Goal: Information Seeking & Learning: Learn about a topic

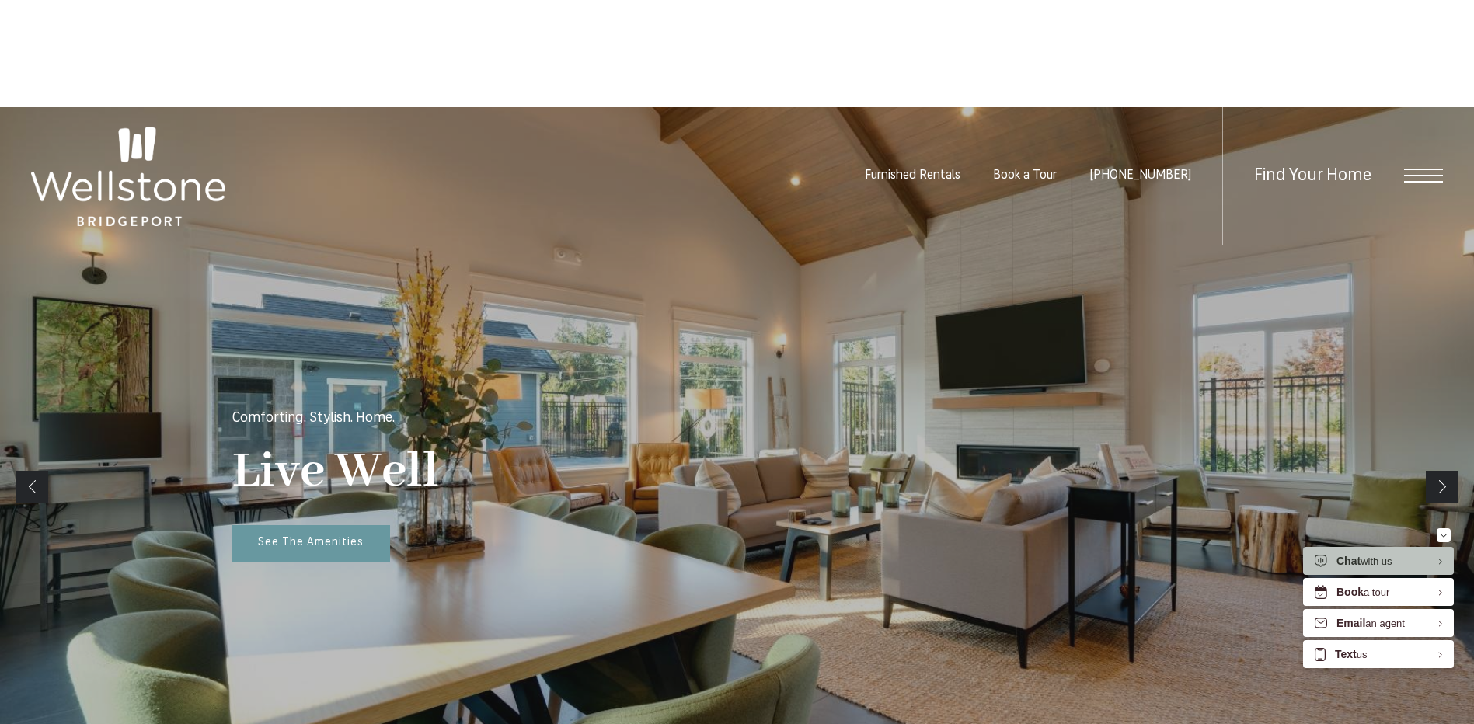
click at [143, 78] on div "4 WEEKS FREE BASE RENT ON SELECT HOMES! Plus receive waived Admin Fee ($350 Val…" at bounding box center [737, 104] width 1474 height 208
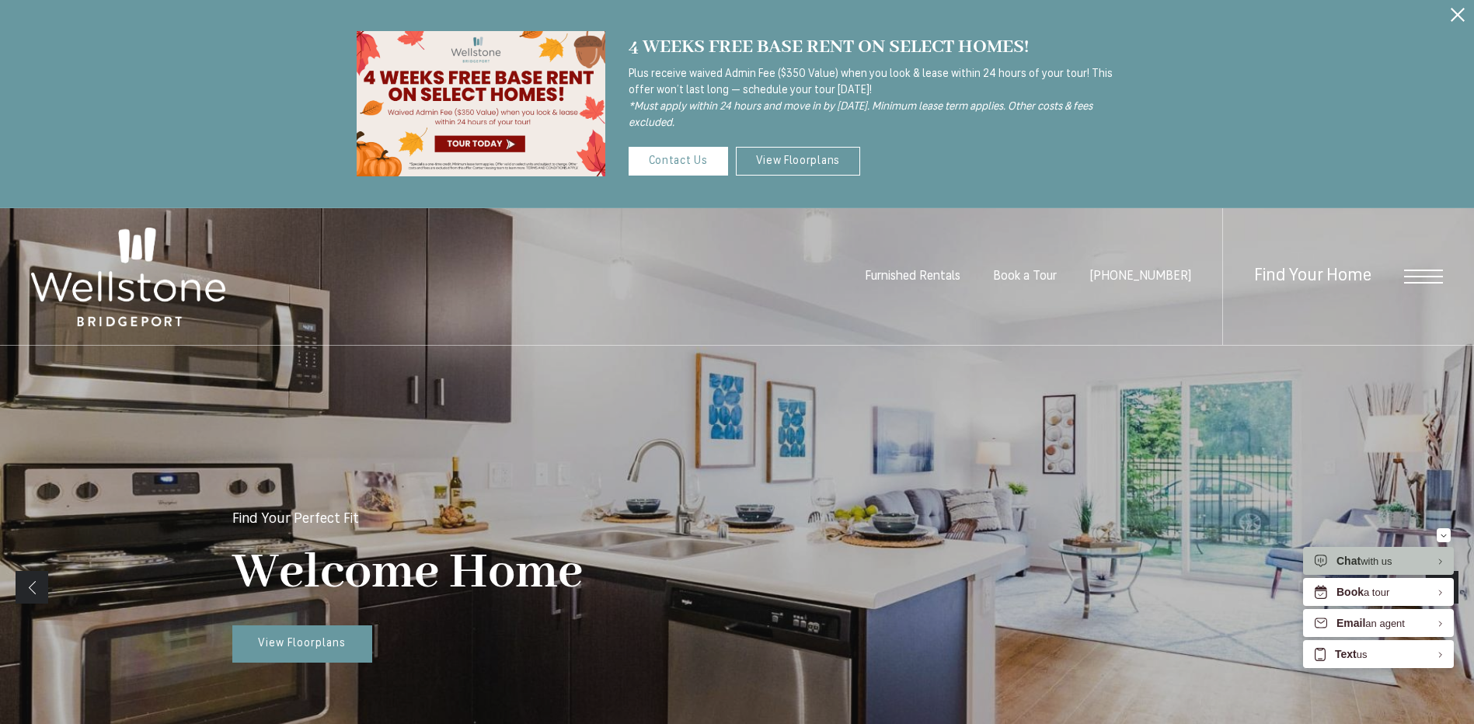
click at [1422, 277] on span "Open Menu" at bounding box center [1423, 277] width 39 height 14
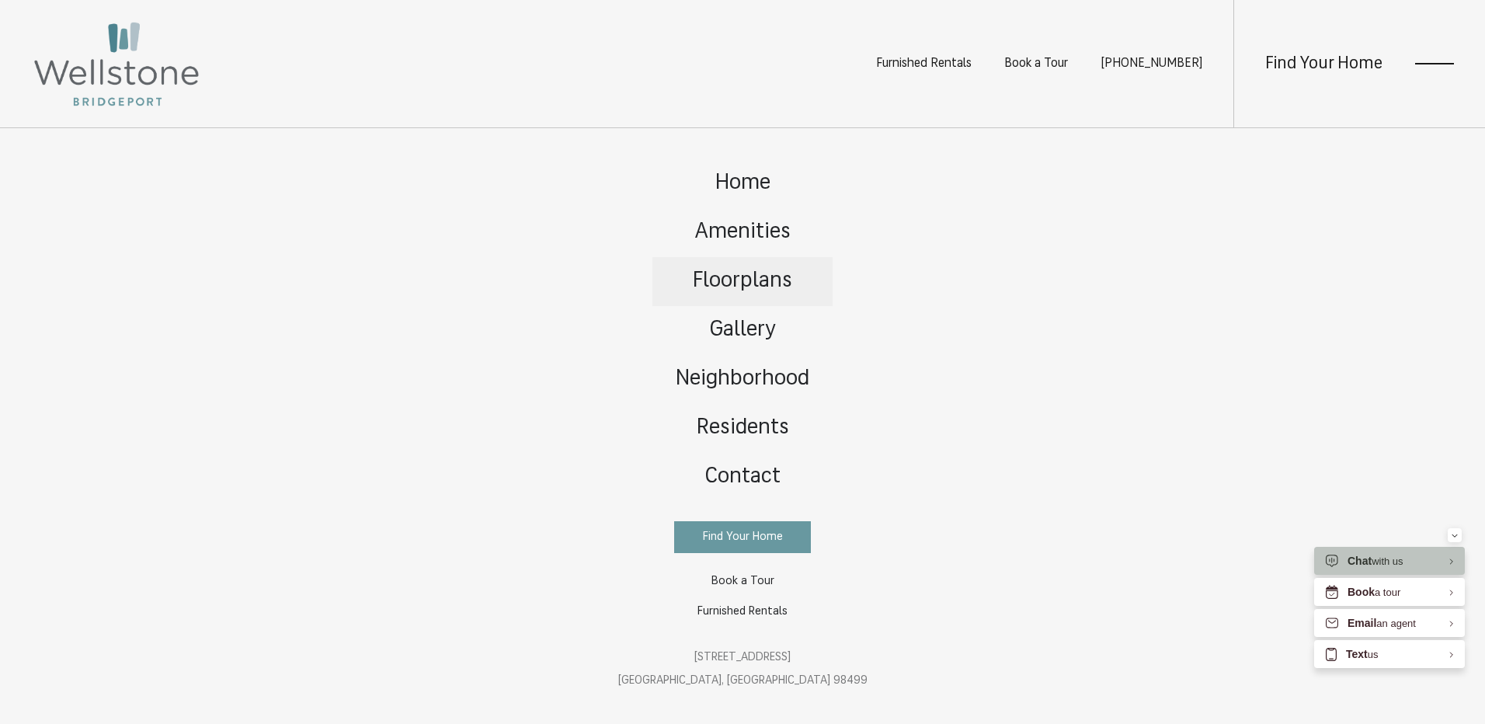
click at [755, 277] on span "Floorplans" at bounding box center [742, 281] width 99 height 22
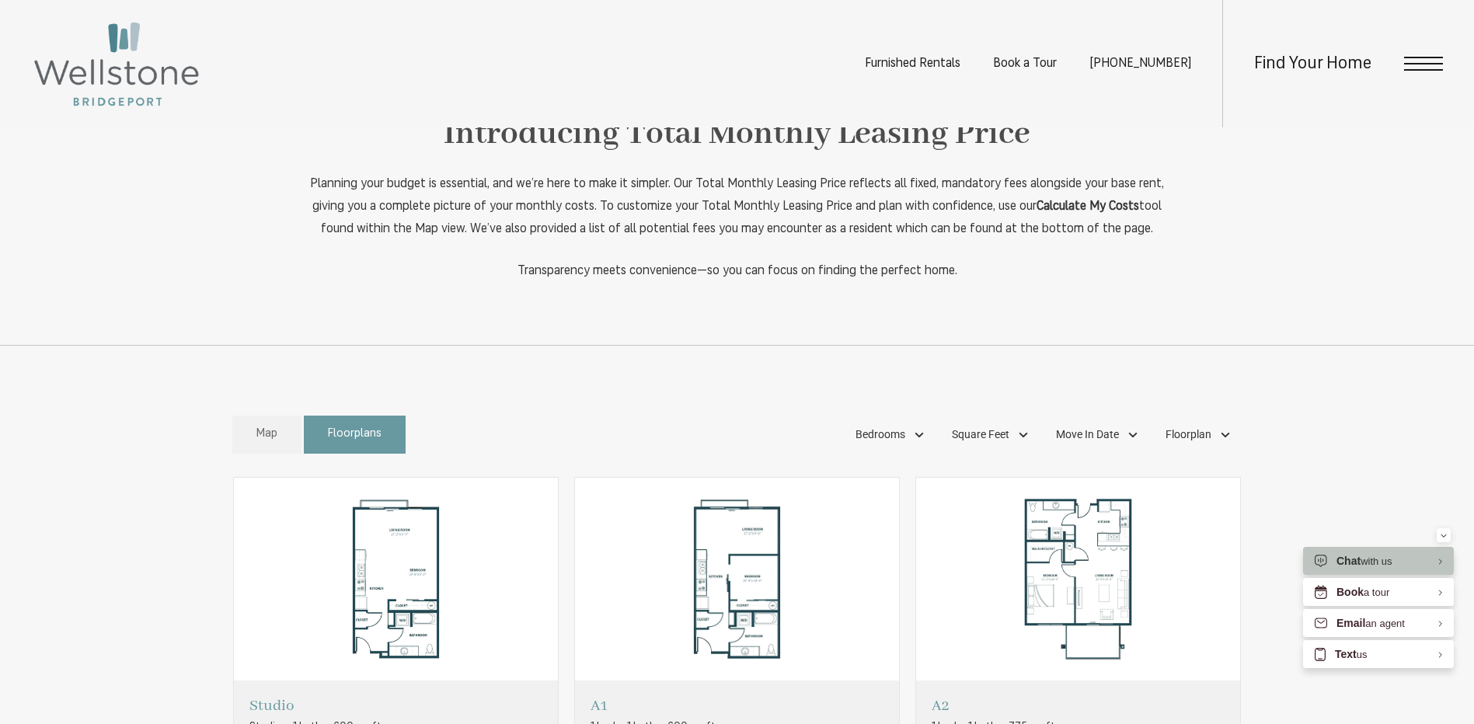
scroll to position [1010, 0]
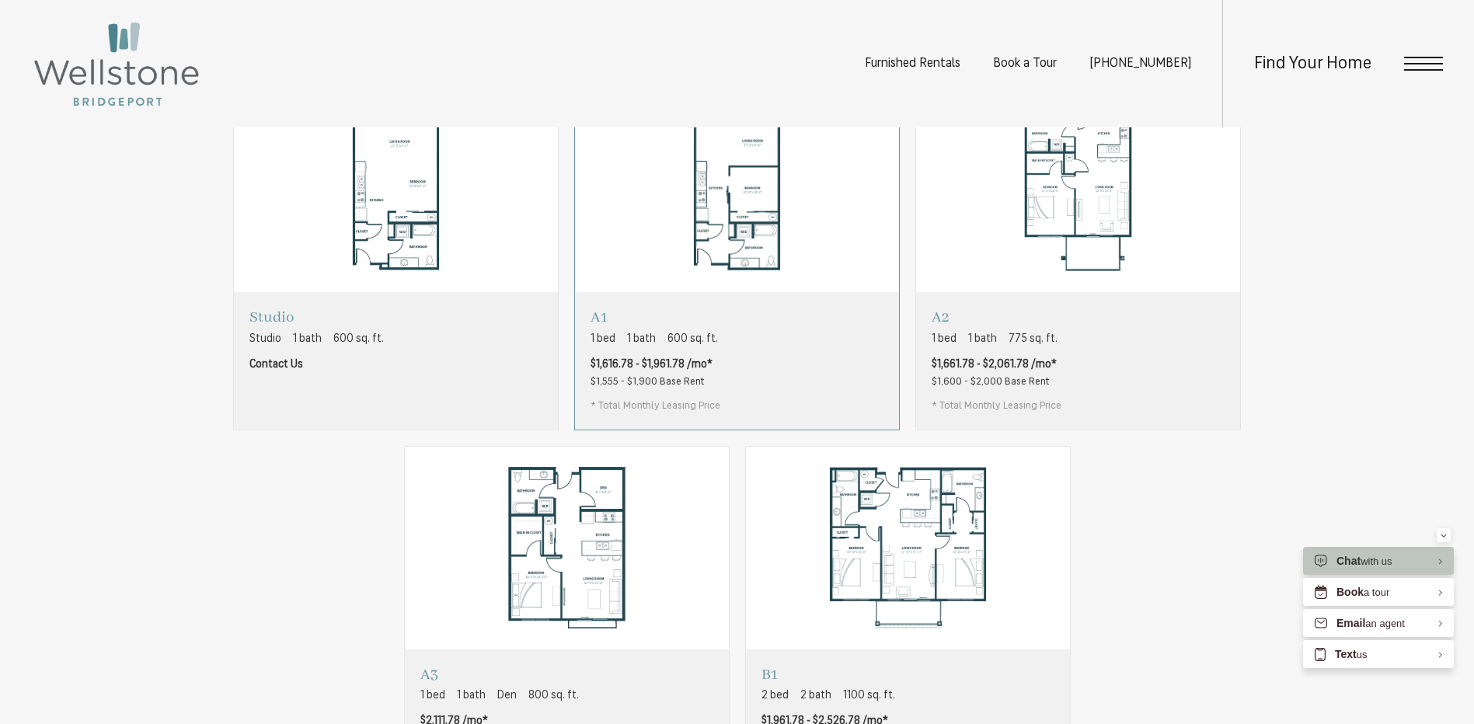
click at [768, 402] on div "A1 1 bed 1 bath 600 sq. ft. $1,616.78 - $1,961.78 /mo* $1,555 - $1,900 Base Ren…" at bounding box center [737, 360] width 324 height 137
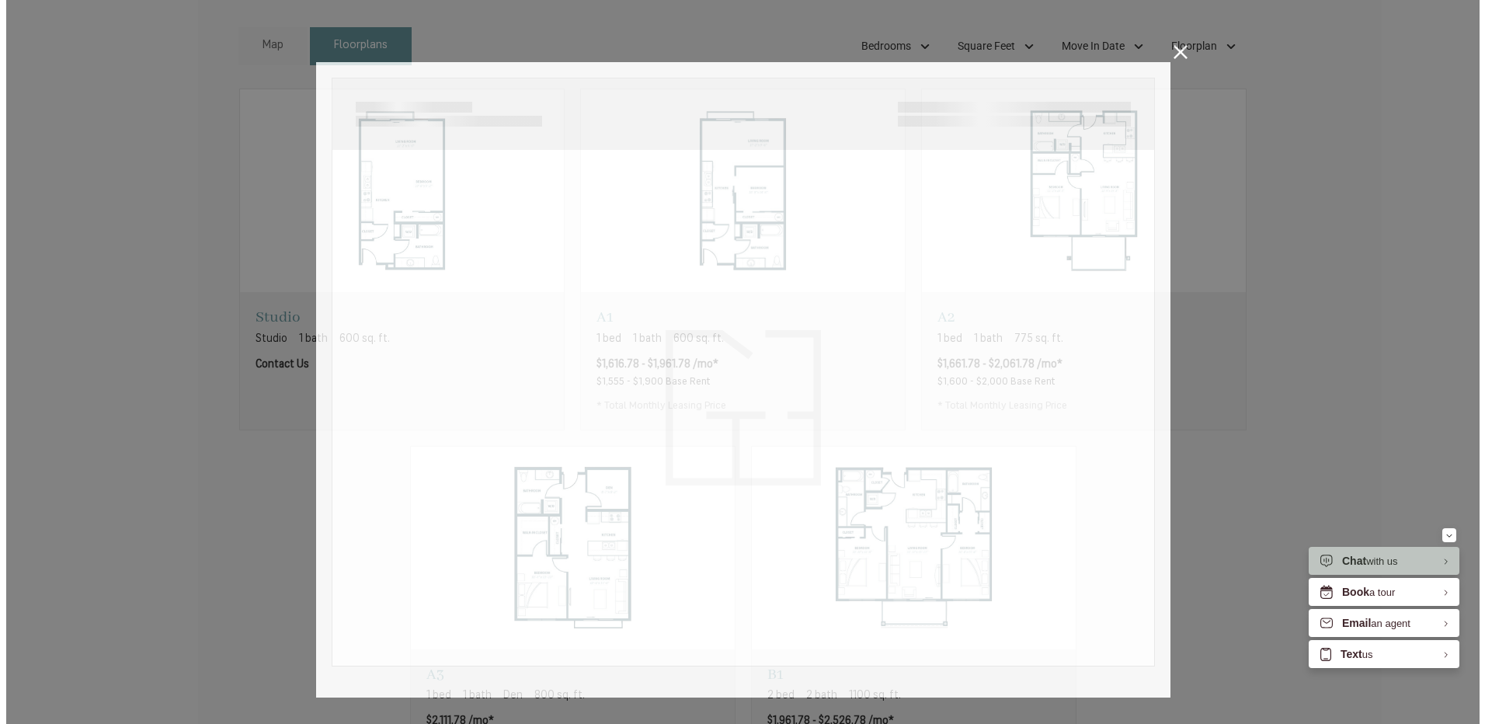
scroll to position [0, 0]
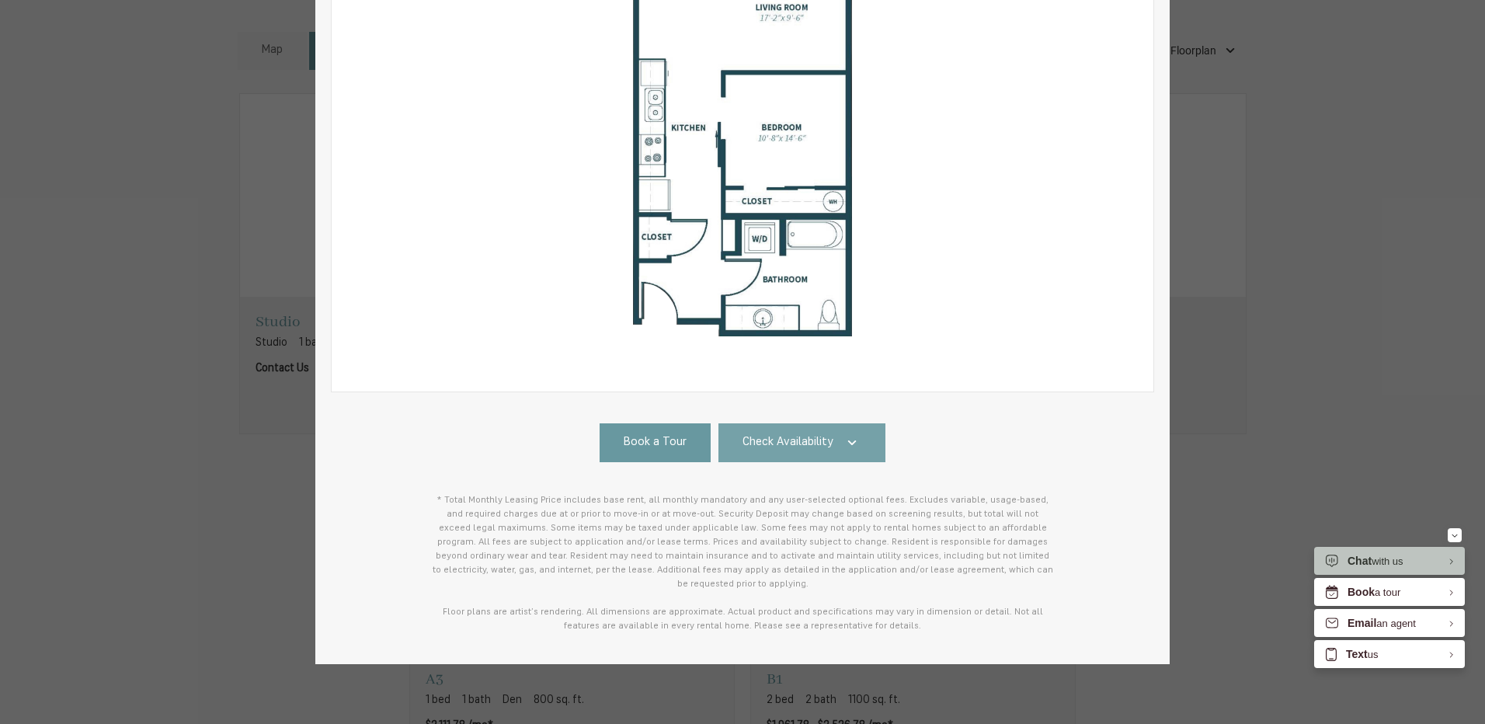
click at [784, 441] on span "Check Availability" at bounding box center [788, 443] width 91 height 18
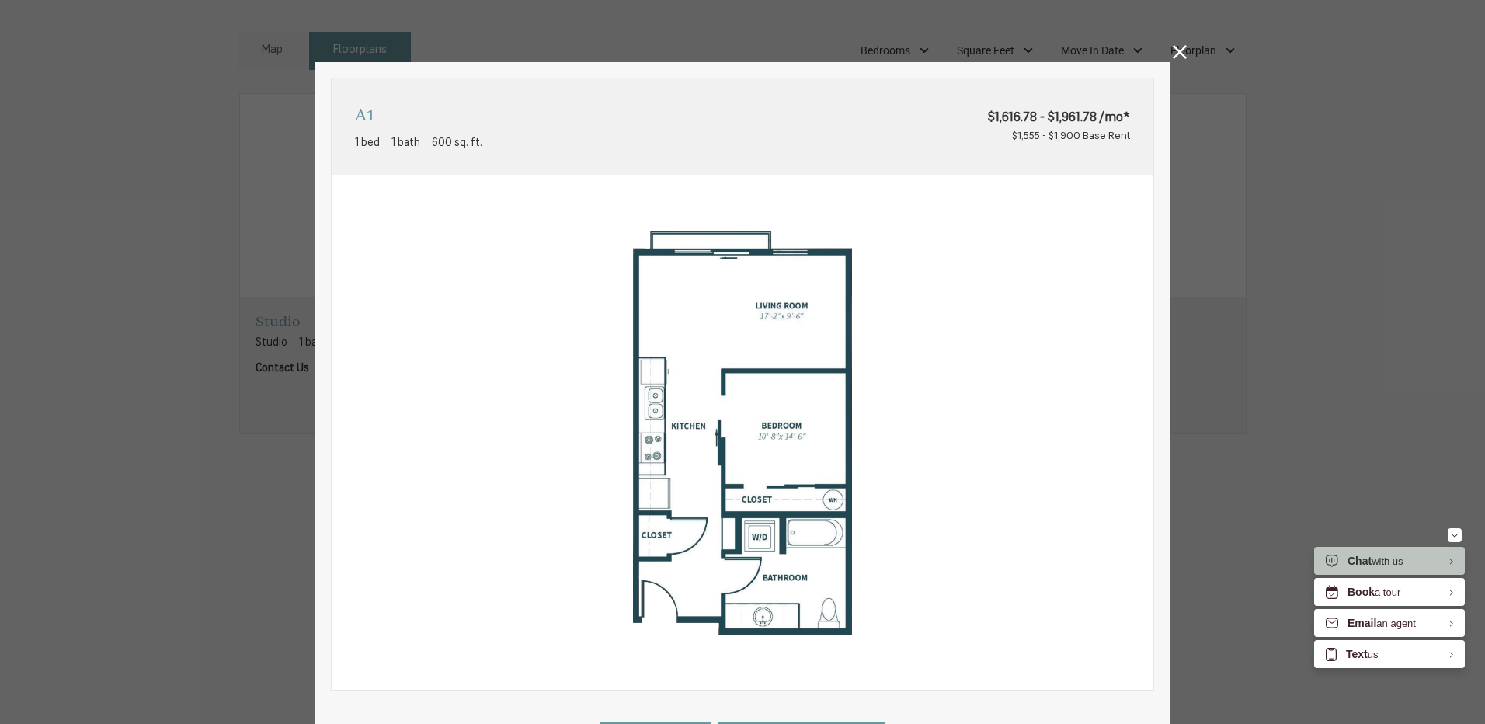
click at [1175, 52] on icon at bounding box center [1180, 52] width 14 height 14
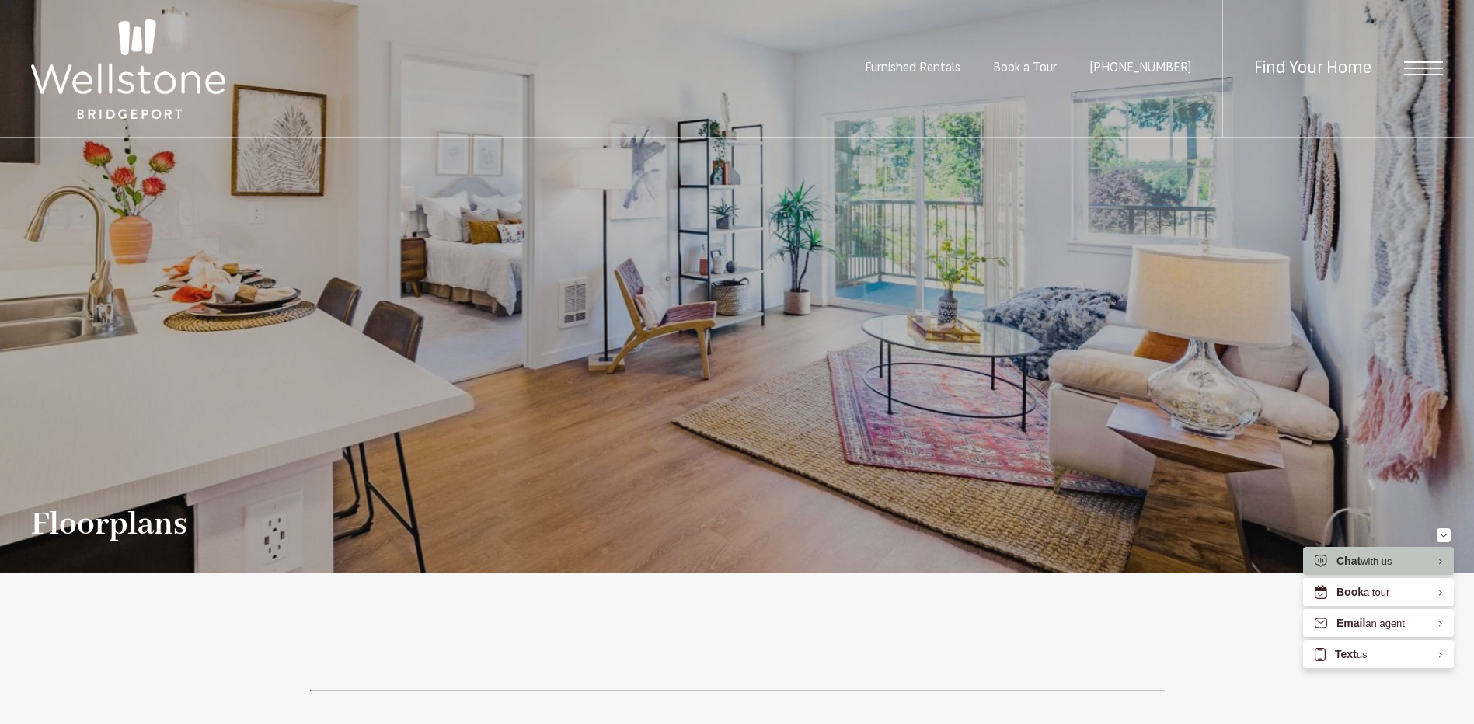
drag, startPoint x: 152, startPoint y: 71, endPoint x: 169, endPoint y: 91, distance: 25.4
click at [152, 71] on img at bounding box center [128, 68] width 194 height 99
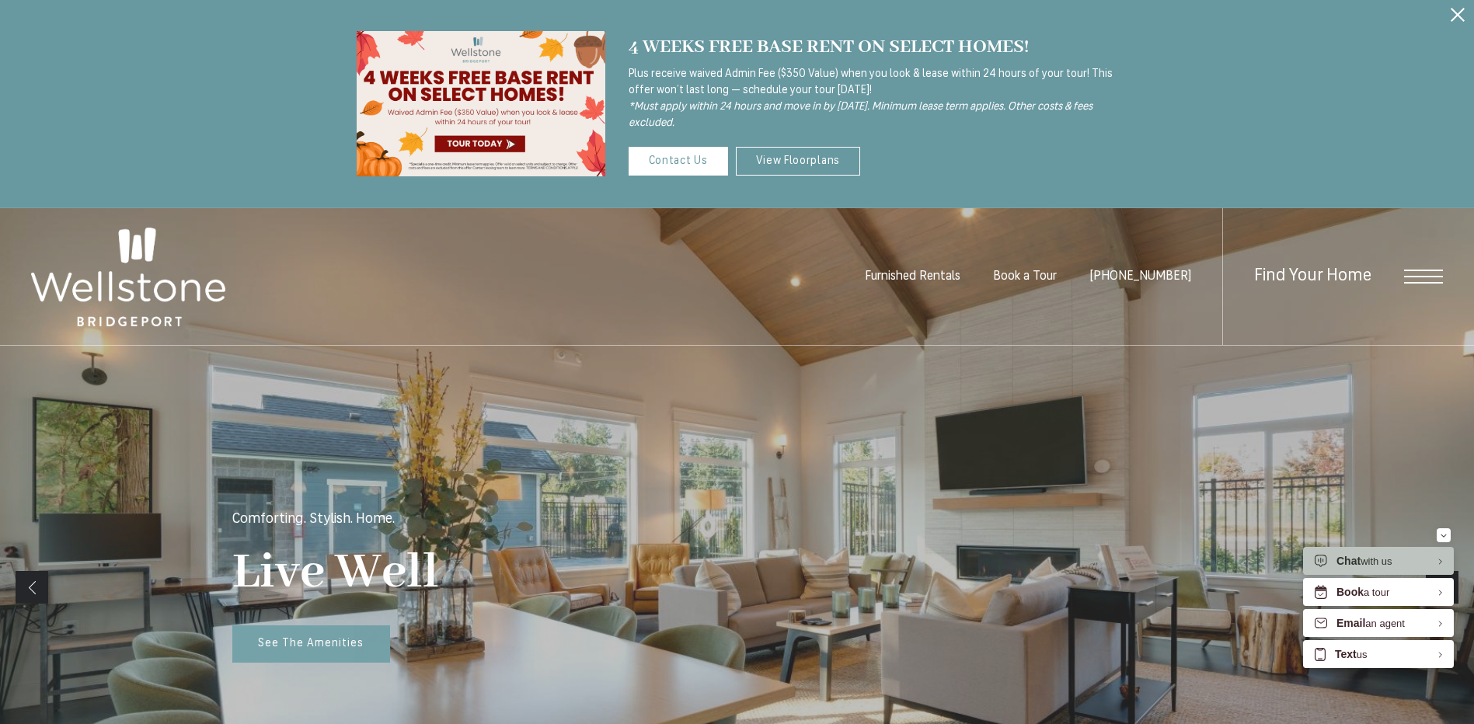
click at [1426, 274] on span "Open Menu" at bounding box center [1423, 277] width 39 height 14
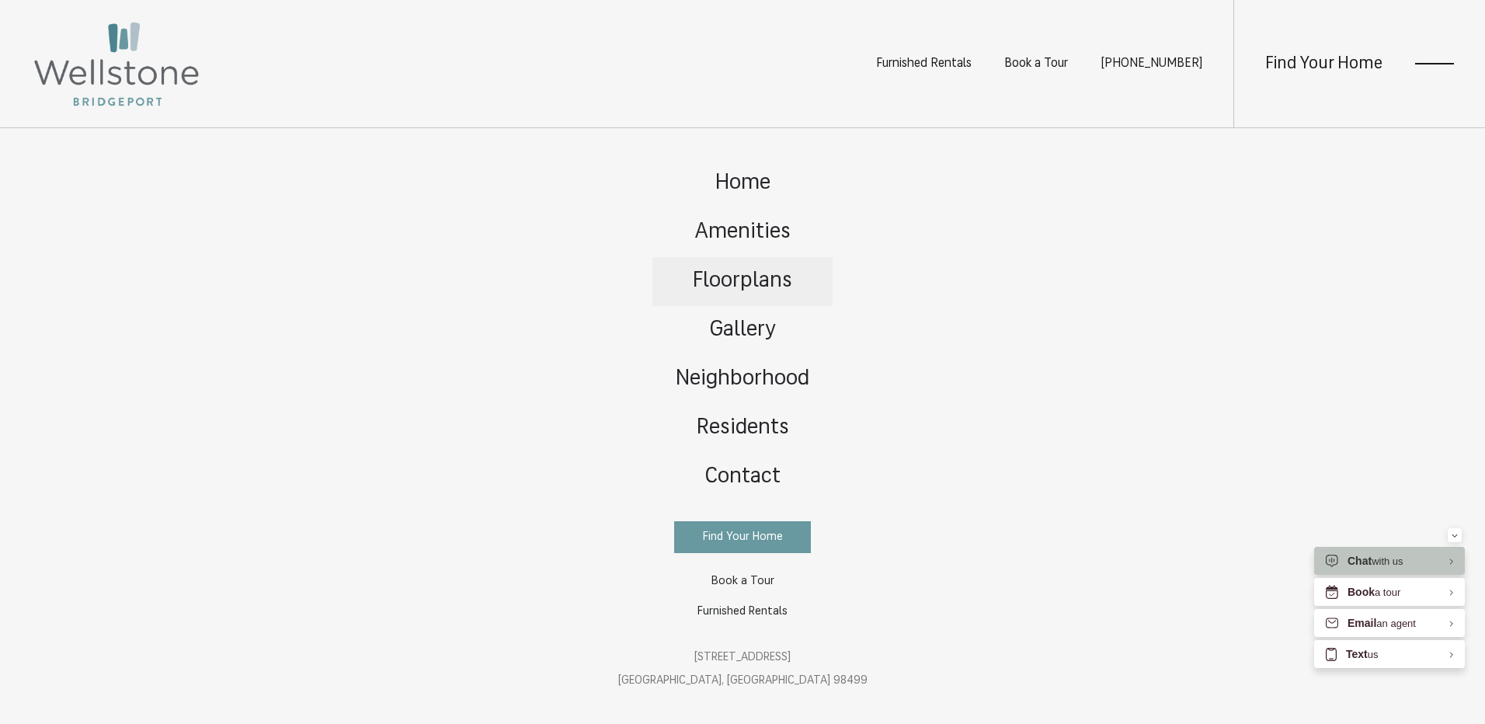
click at [751, 282] on span "Floorplans" at bounding box center [742, 281] width 99 height 22
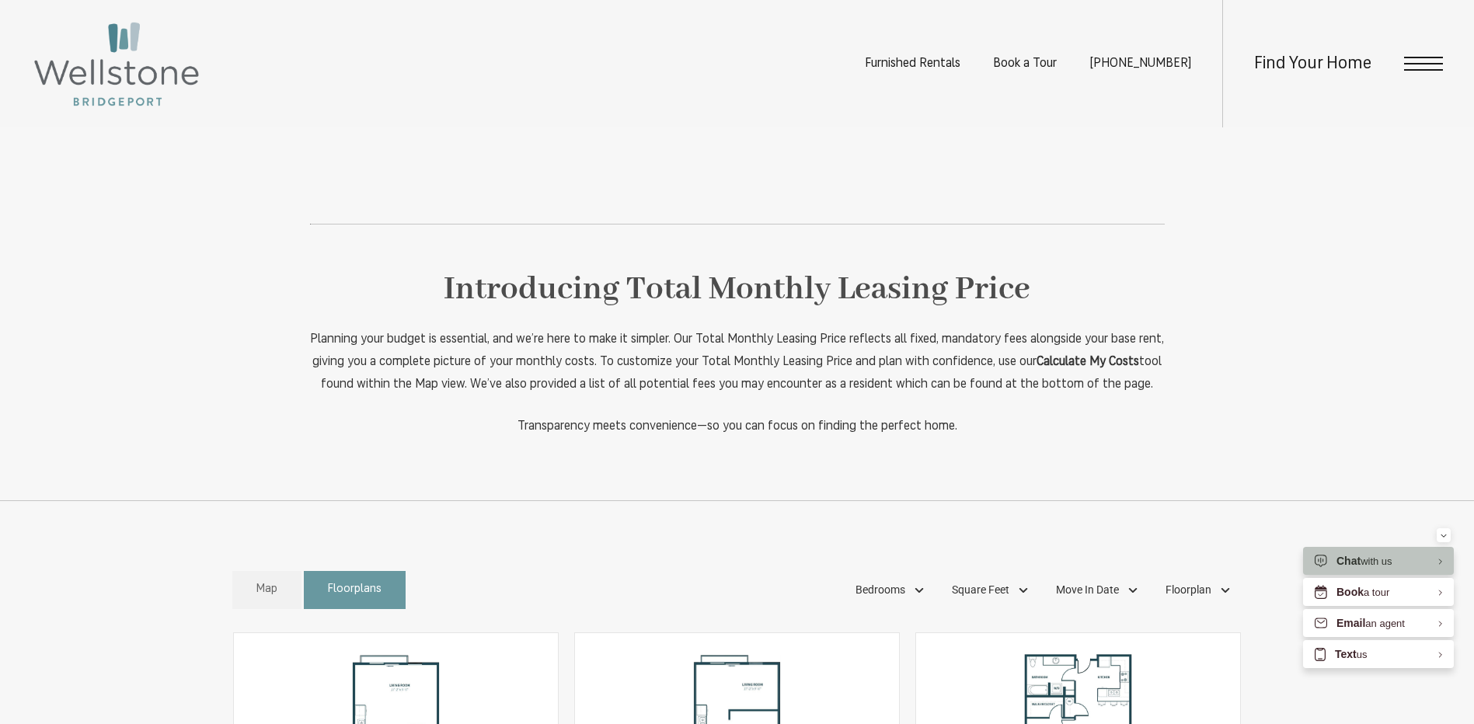
scroll to position [932, 0]
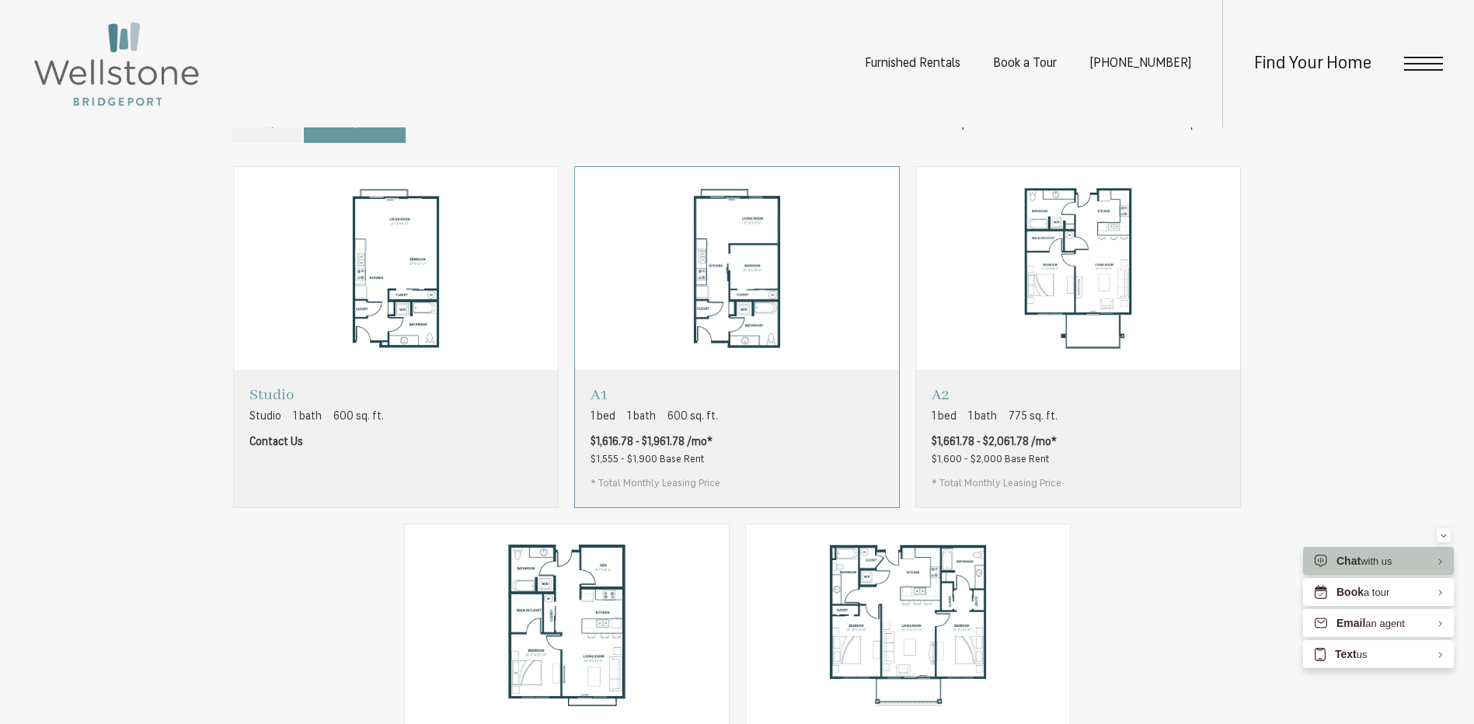
click at [771, 470] on div "A1 1 bed 1 bath 600 sq. ft. $1,616.78 - $1,961.78 /mo* $1,555 - $1,900 Base Ren…" at bounding box center [737, 438] width 324 height 137
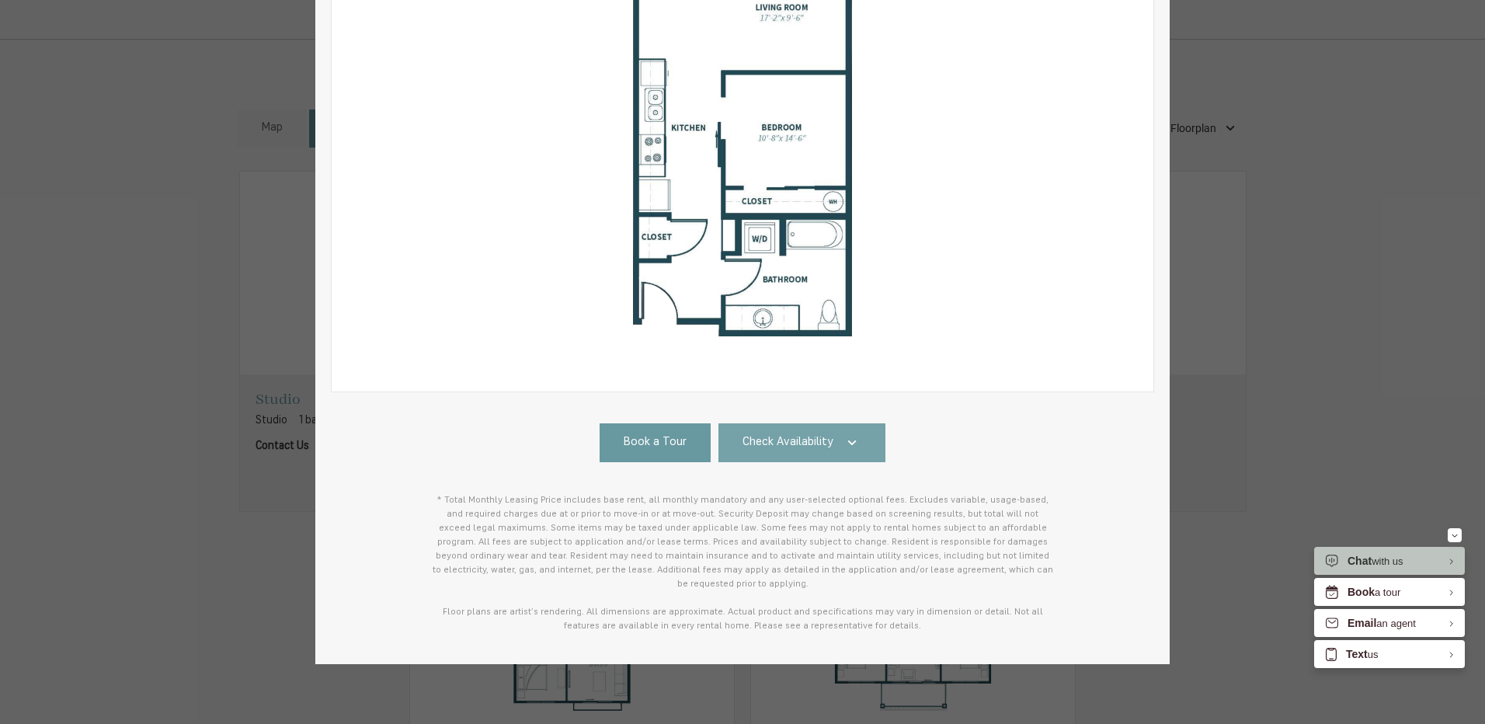
click at [829, 427] on link "Check Availability" at bounding box center [803, 442] width 168 height 39
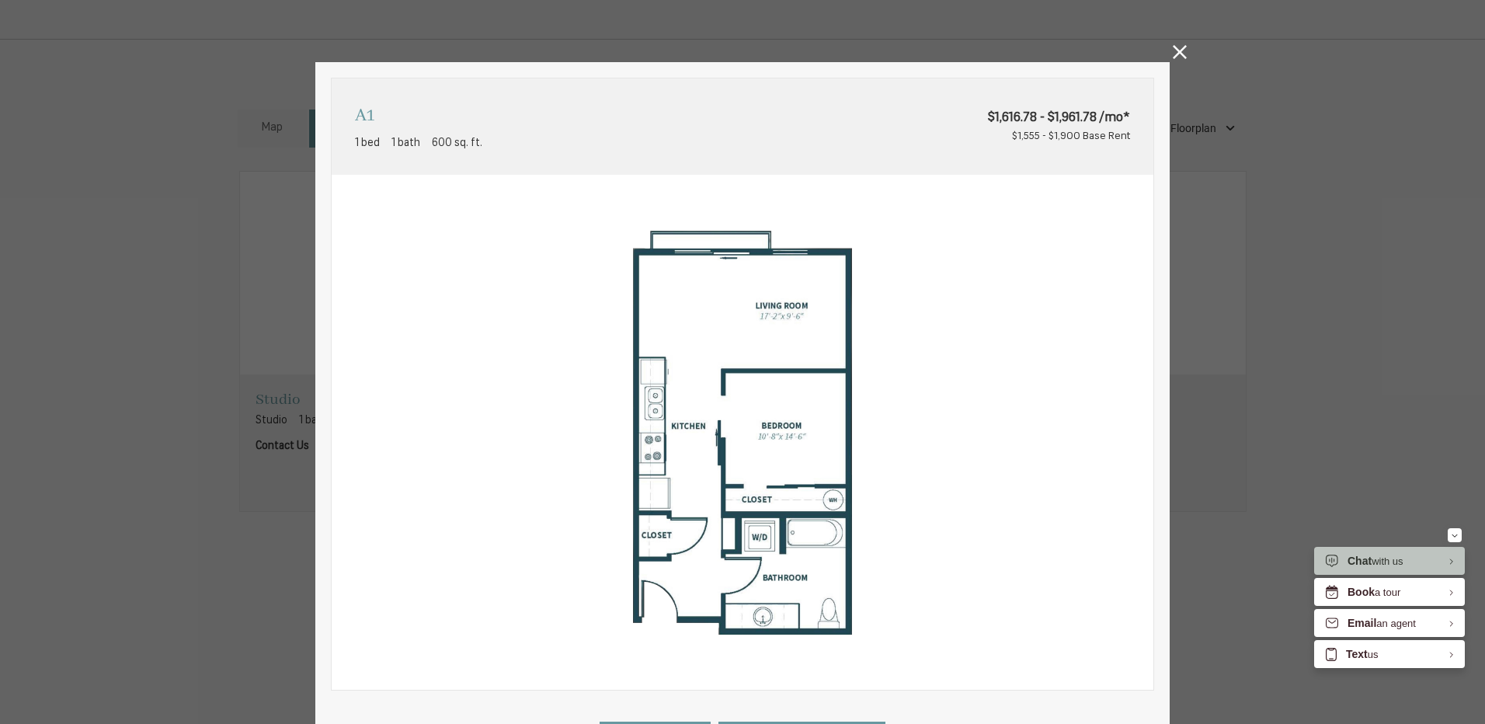
click at [1176, 44] on div "A1 1 bed 1 bath 600 sq. ft. $1,616.78 - $1,961.78 /mo* $1,555 - $1,900 Base Ren…" at bounding box center [742, 362] width 1485 height 724
click at [1176, 50] on icon at bounding box center [1180, 52] width 14 height 14
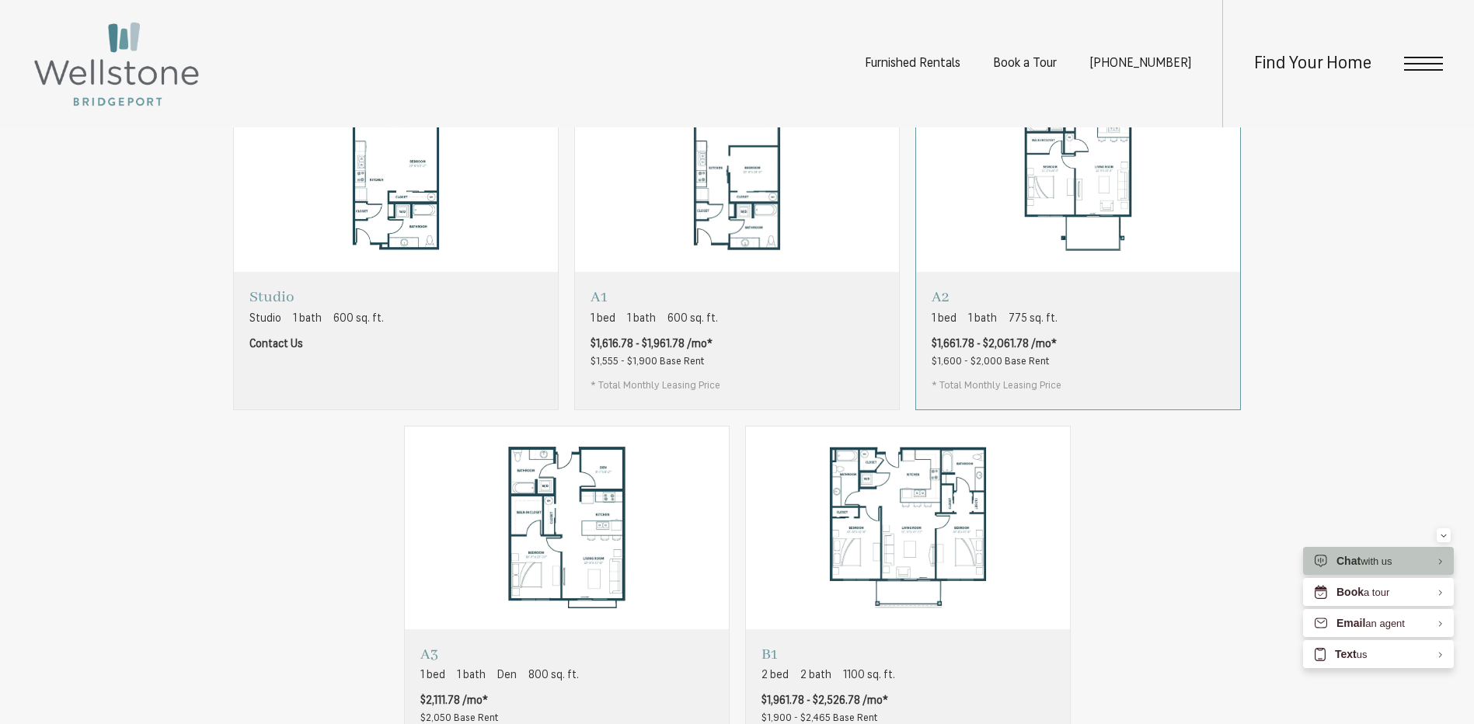
scroll to position [1010, 0]
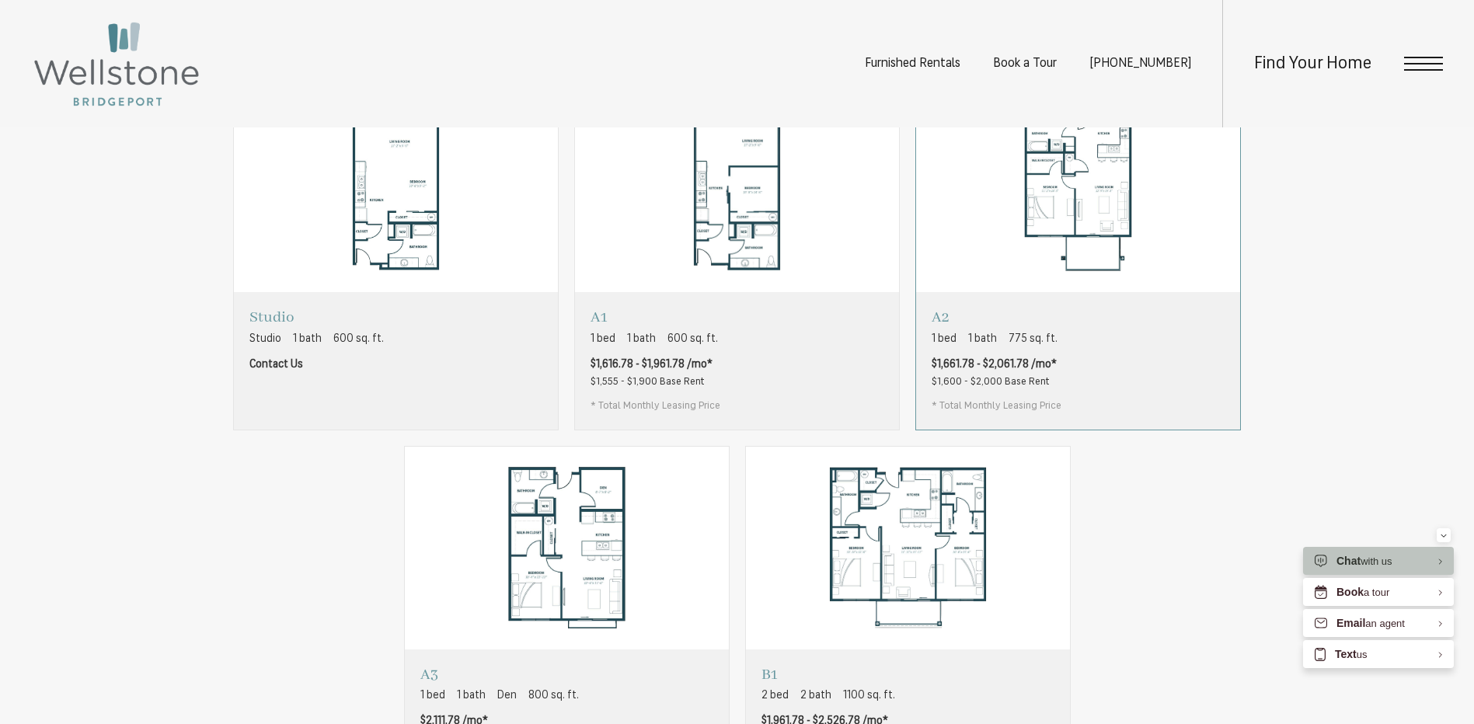
click at [1082, 371] on div "A2 1 bed 1 bath 775 sq. ft. $1,661.78 - $2,061.78 /mo* $1,600 - $2,000 Base Ren…" at bounding box center [1078, 360] width 324 height 137
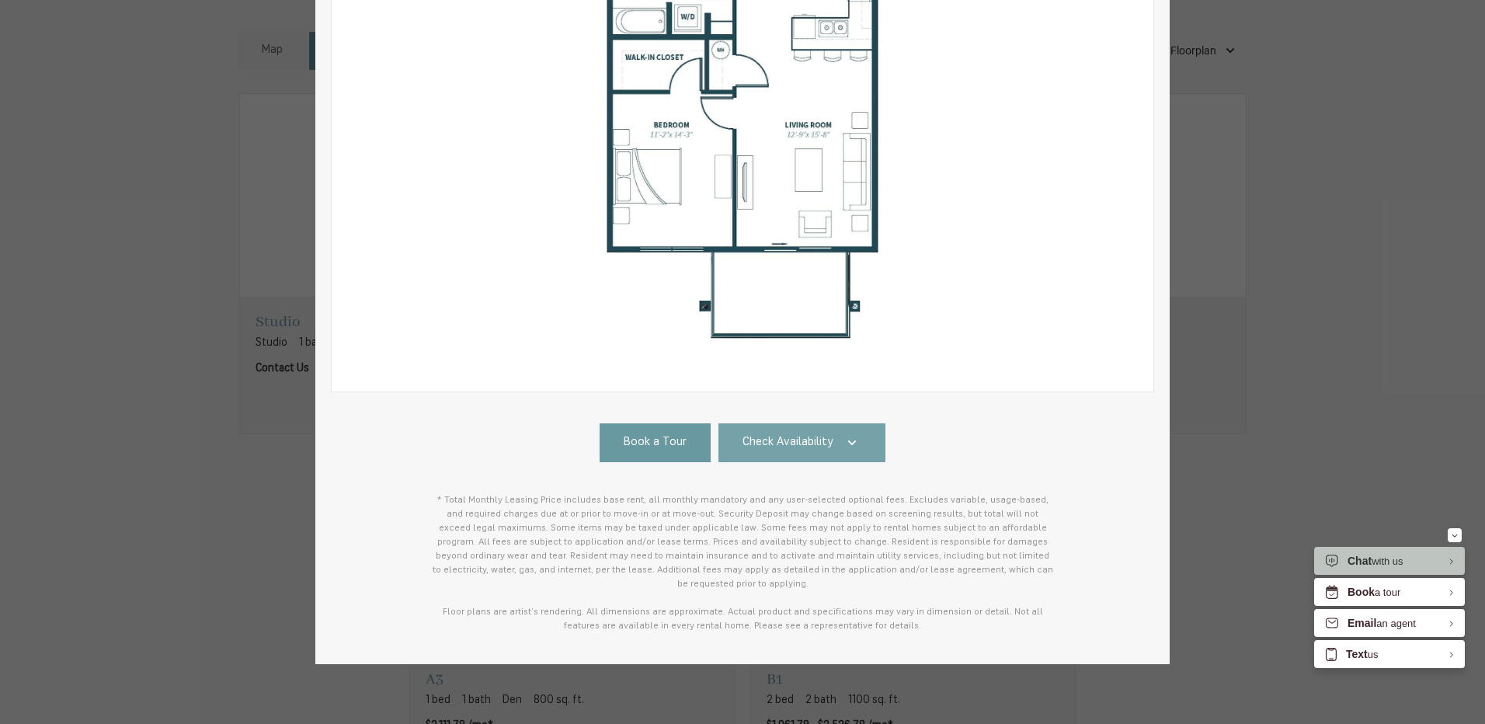
click at [866, 444] on link "Check Availability" at bounding box center [803, 442] width 168 height 39
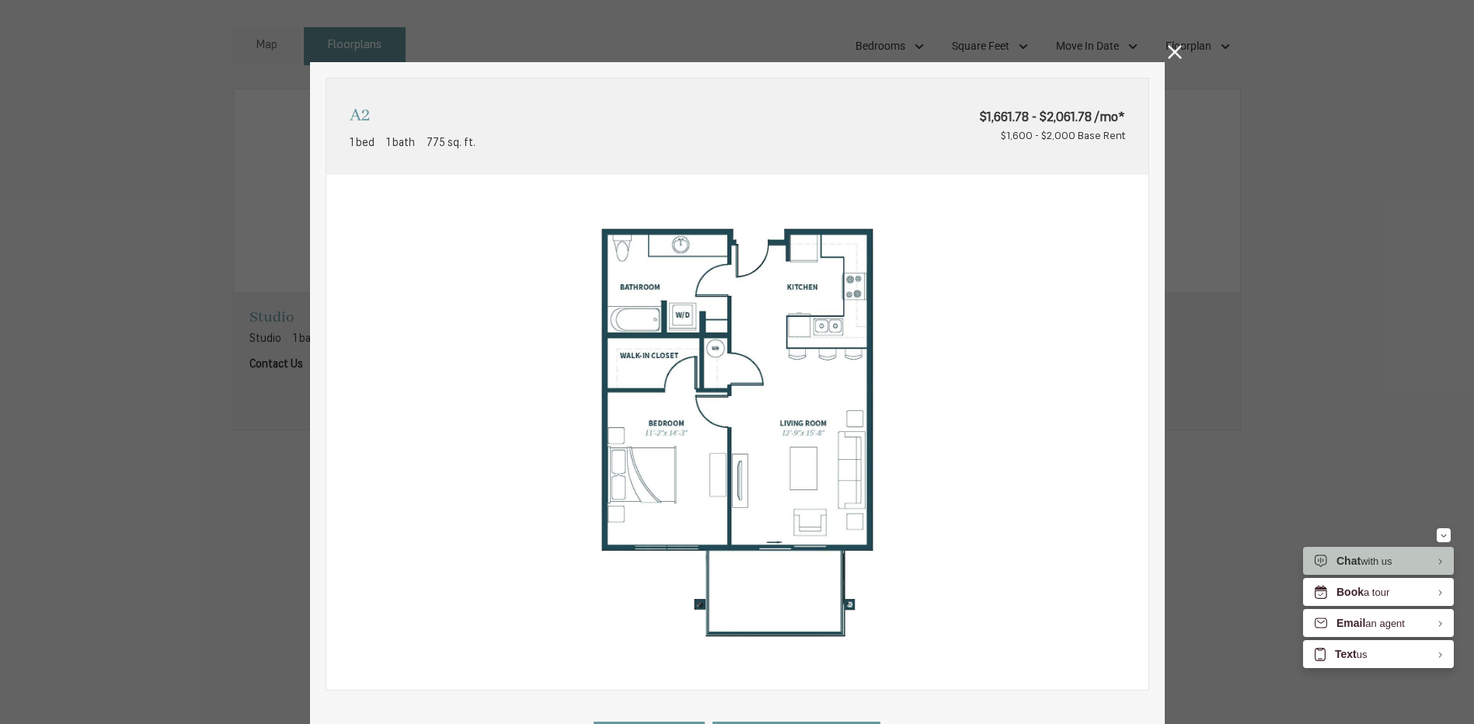
click at [1172, 43] on div "A2 1 bed 1 bath 775 sq. ft. $1,661.78 - $2,061.78 /mo* $1,600 - $2,000 Base Ren…" at bounding box center [737, 362] width 1474 height 724
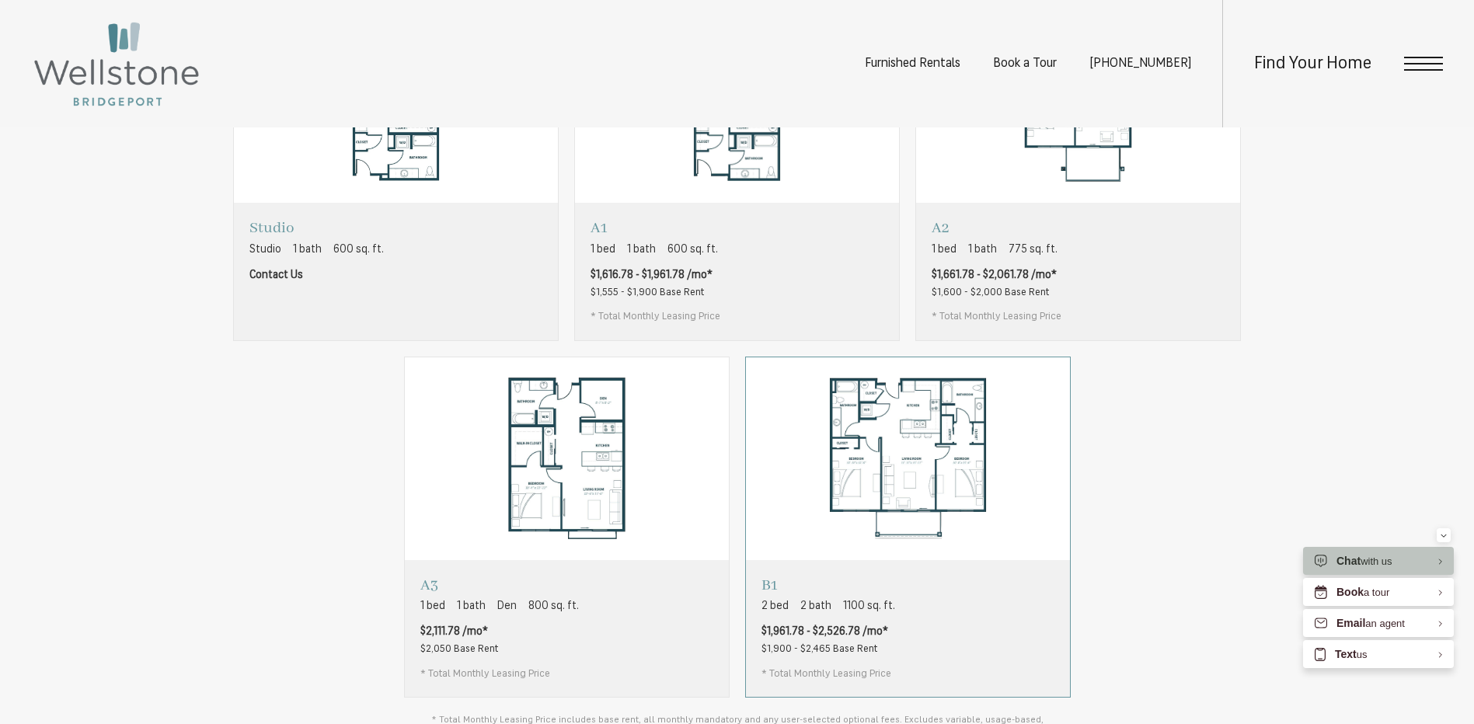
scroll to position [1243, 0]
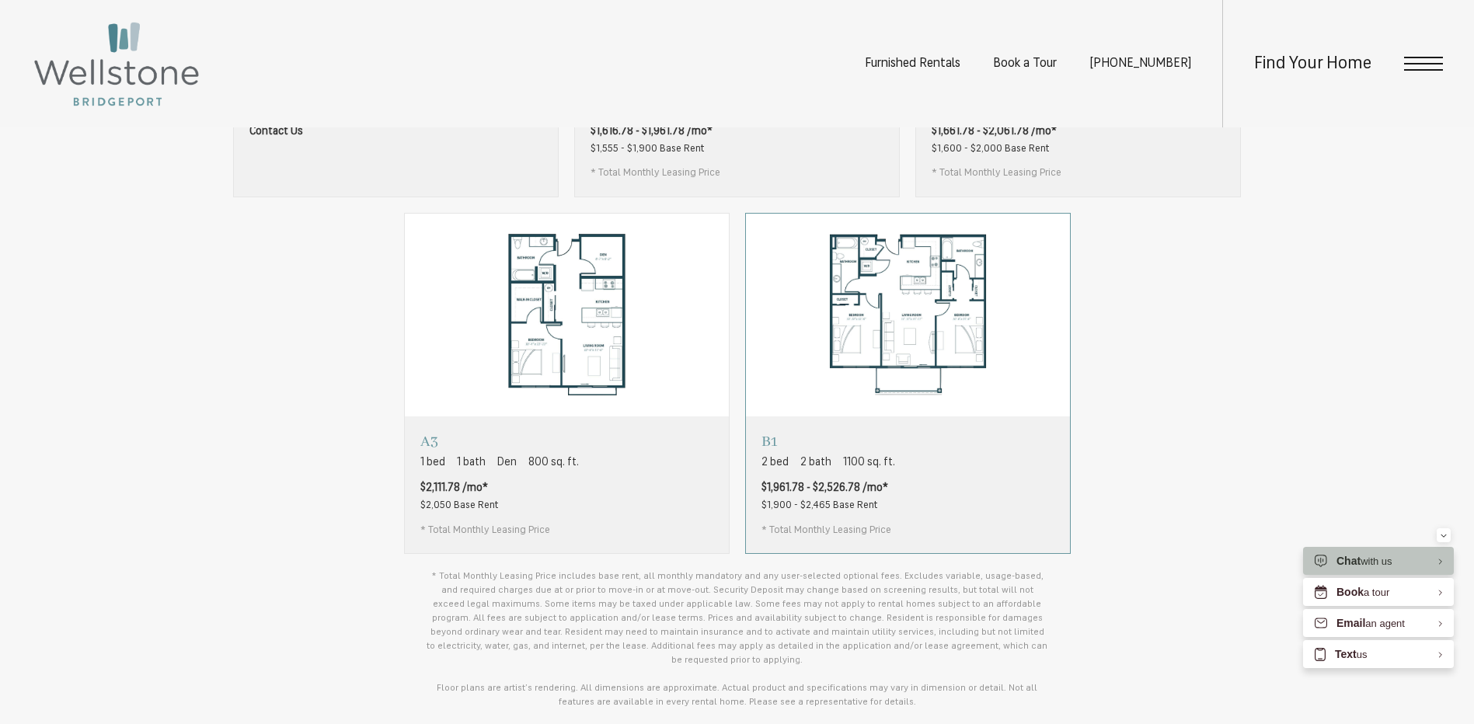
click at [934, 514] on div "B1 2 bed 2 bath 1100 sq. ft. $1,961.78 - $2,526.78 /mo* $1,900 - $2,465 Base Re…" at bounding box center [908, 484] width 324 height 137
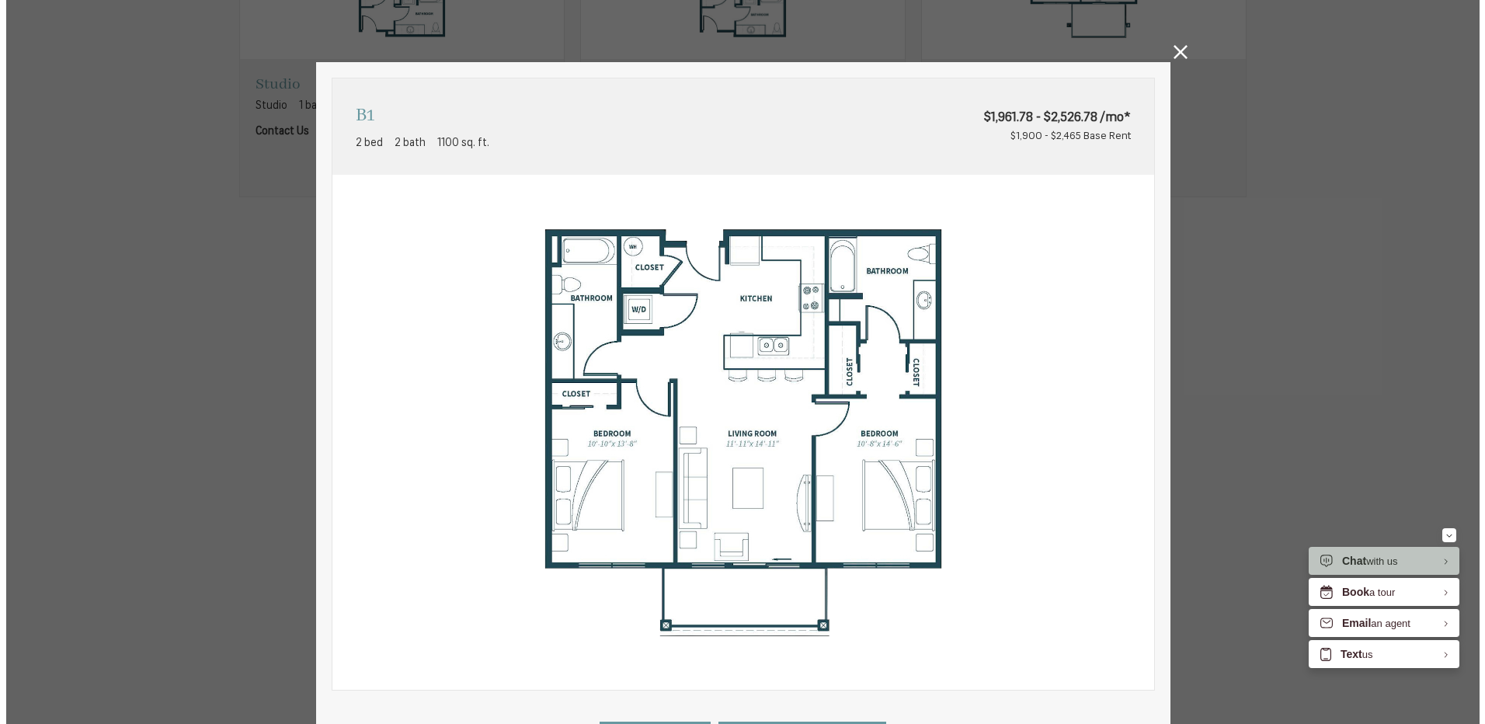
scroll to position [0, 0]
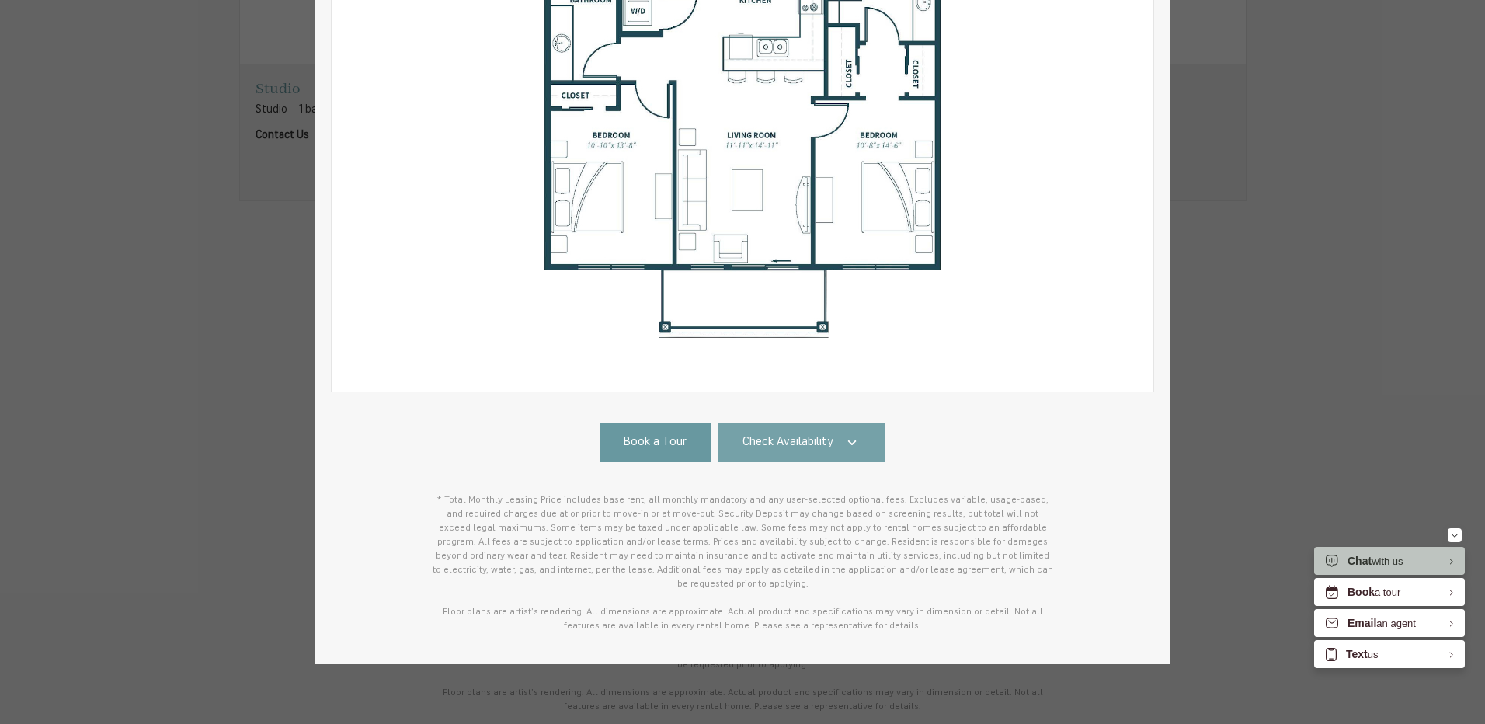
click at [820, 451] on span "Check Availability" at bounding box center [788, 443] width 91 height 18
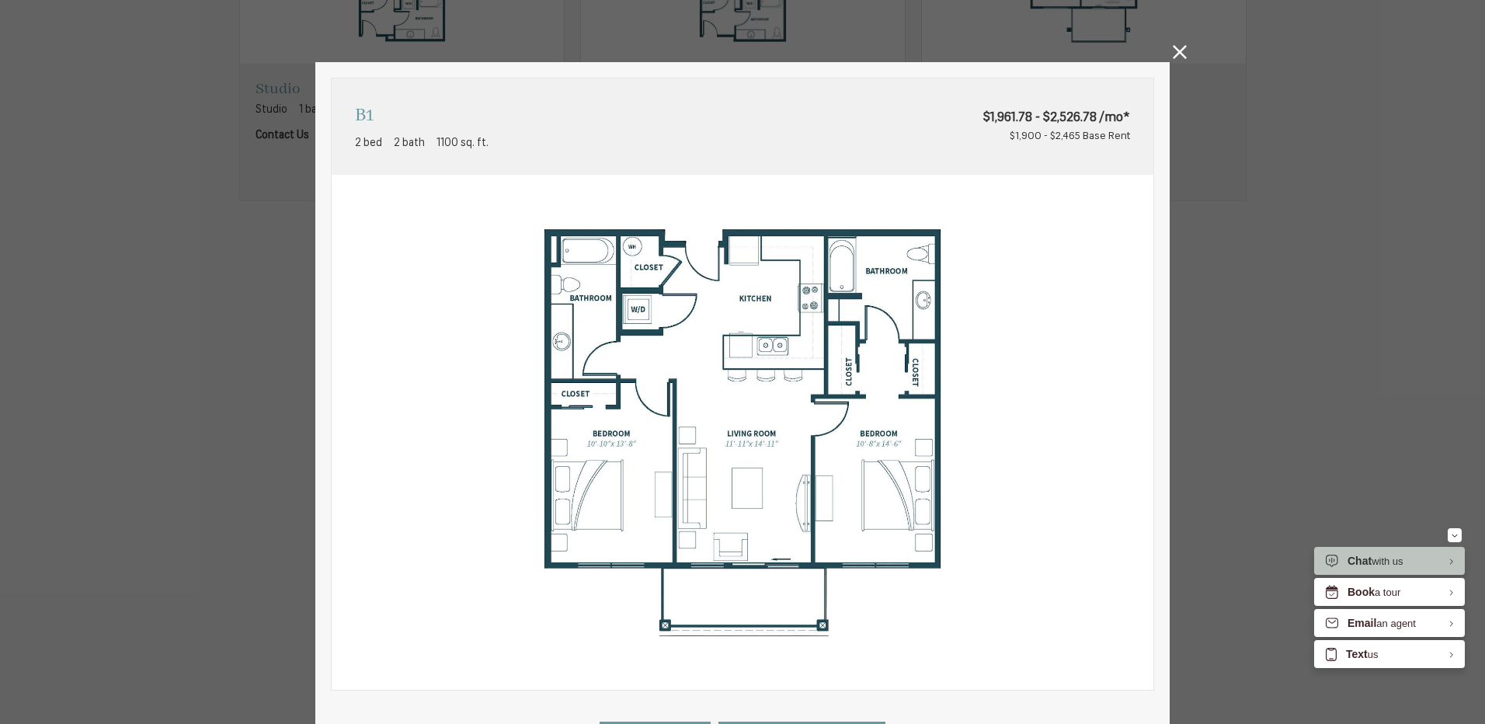
drag, startPoint x: 1180, startPoint y: 52, endPoint x: 1172, endPoint y: 63, distance: 13.8
click at [1180, 51] on icon at bounding box center [1180, 52] width 14 height 14
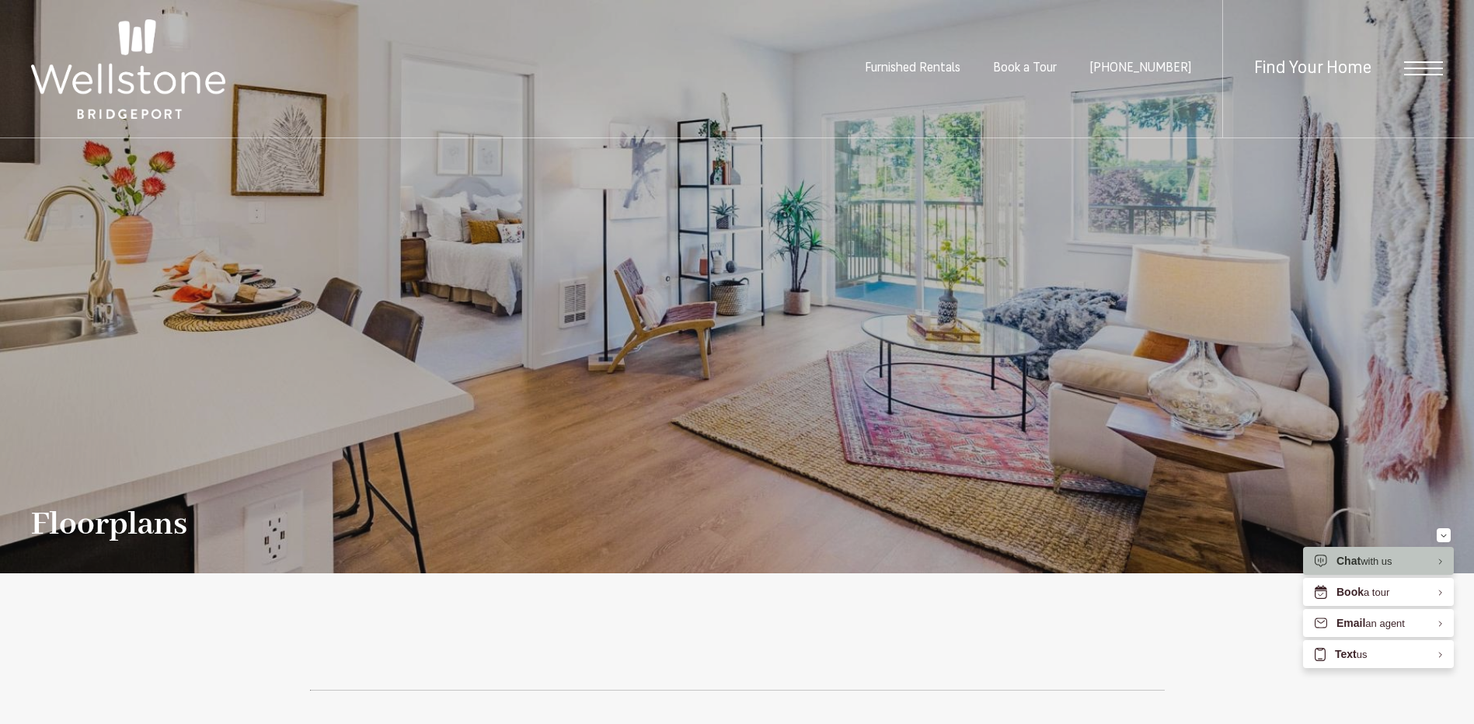
click at [138, 74] on img at bounding box center [128, 68] width 194 height 99
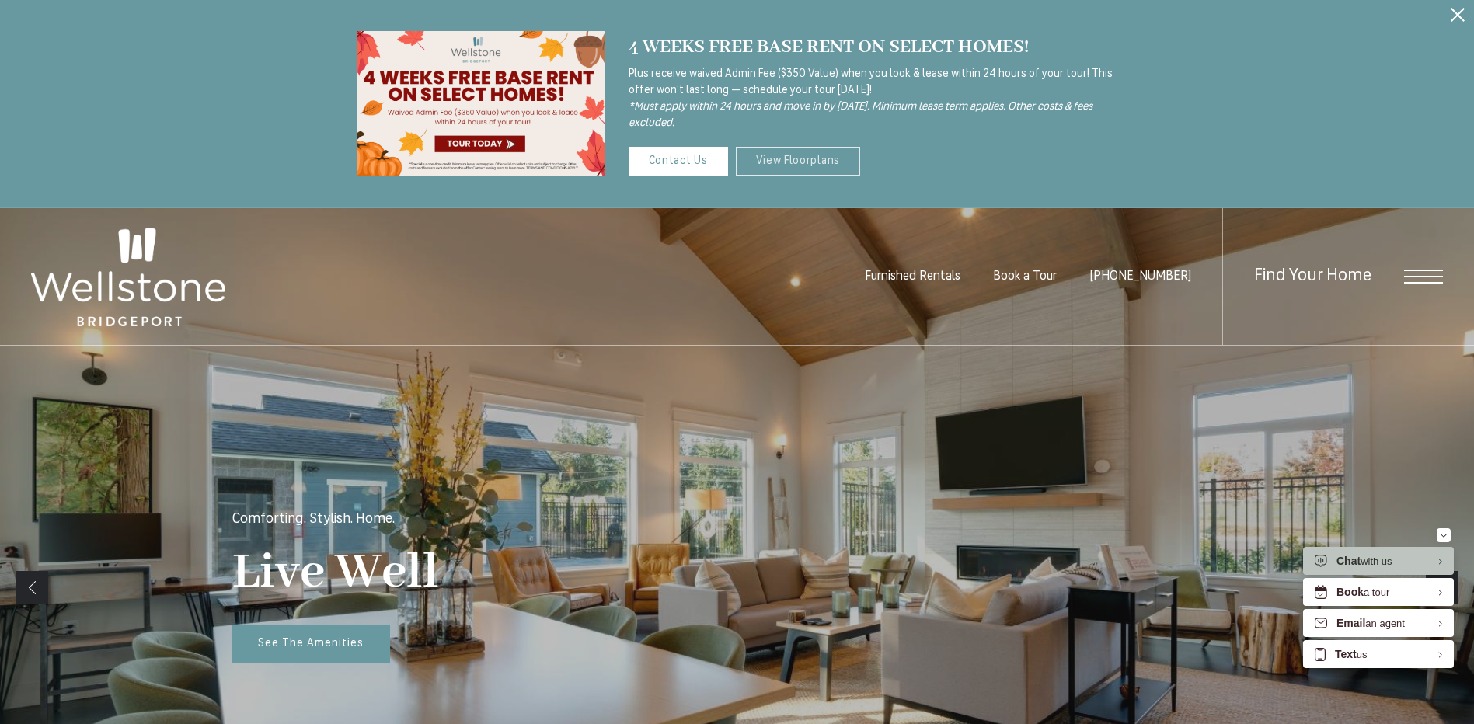
click at [834, 165] on link "View Floorplans" at bounding box center [798, 161] width 125 height 29
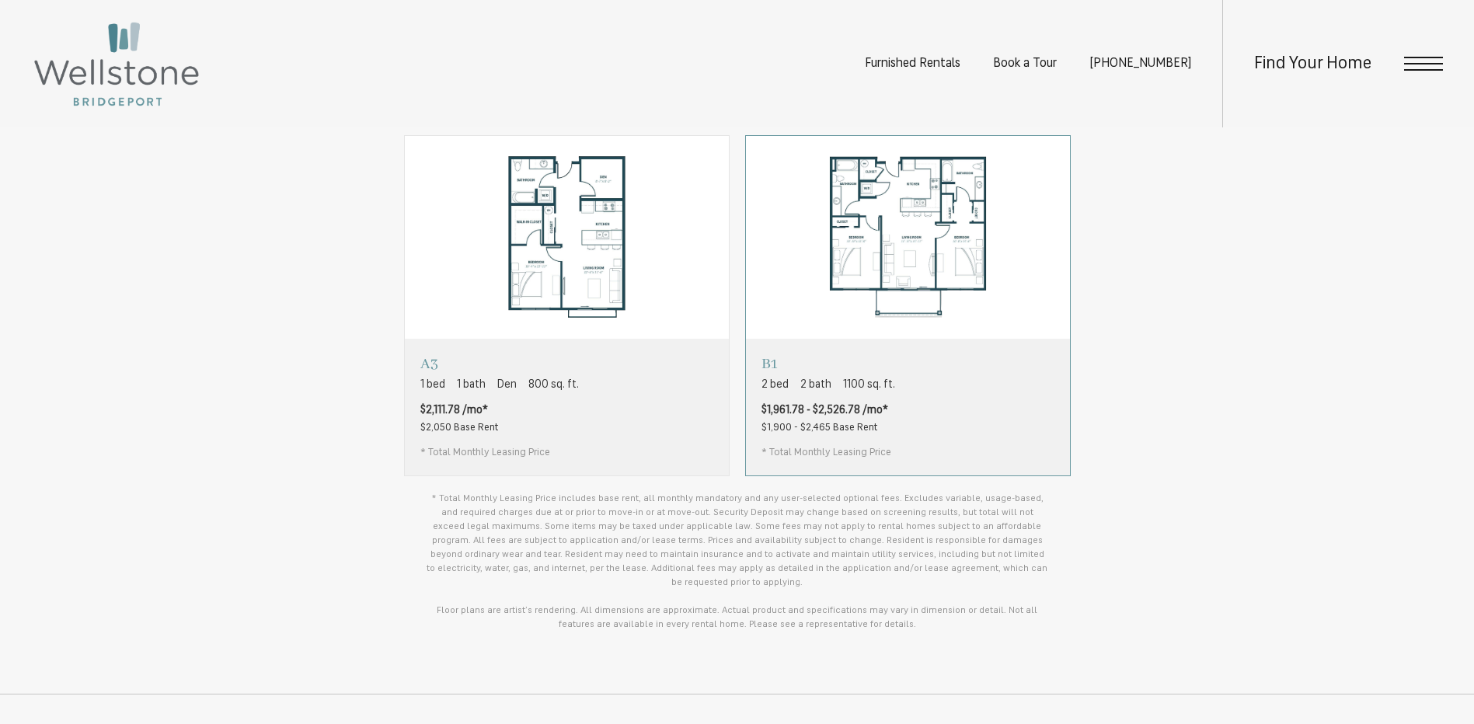
click at [971, 378] on div "B1 2 bed 2 bath 1100 sq. ft. $1,961.78 - $2,526.78 /mo* $1,900 - $2,465 Base Re…" at bounding box center [908, 407] width 324 height 137
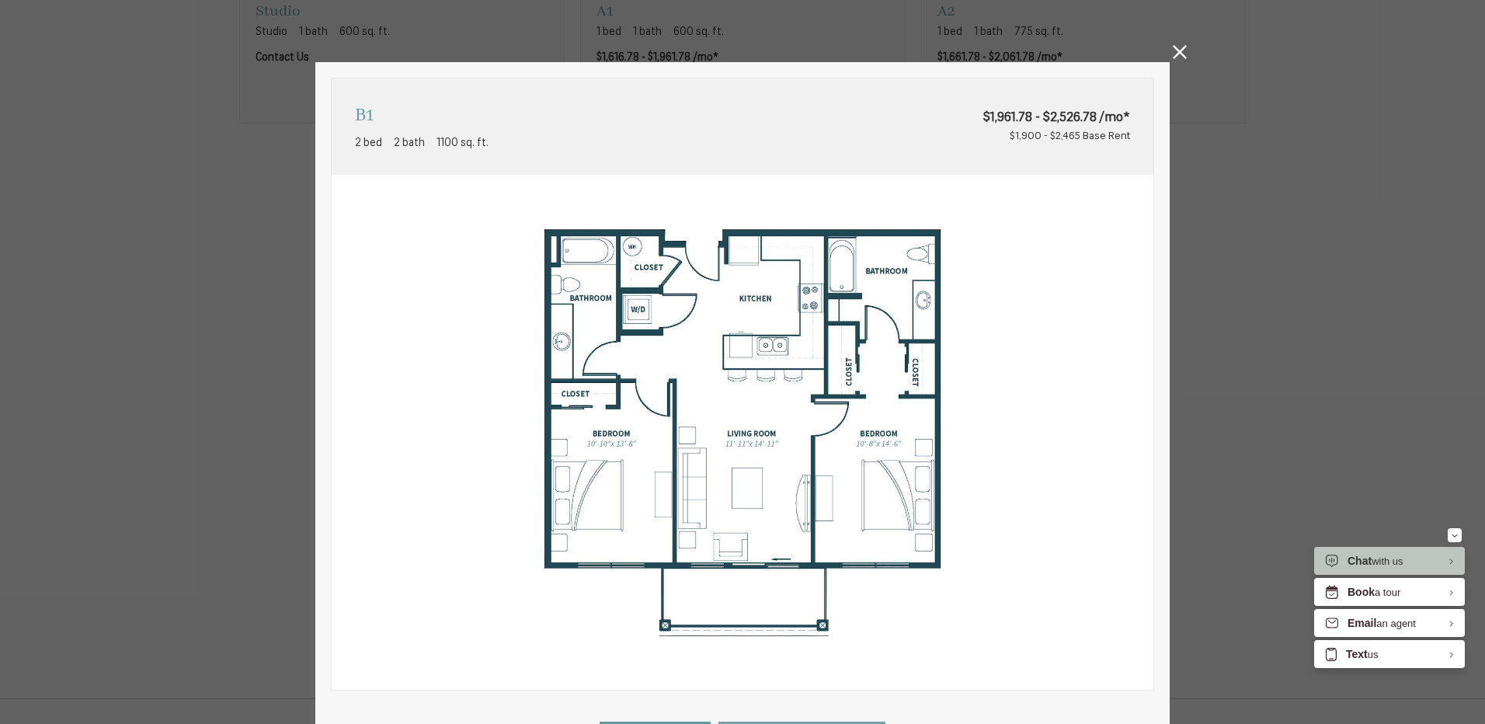
scroll to position [298, 0]
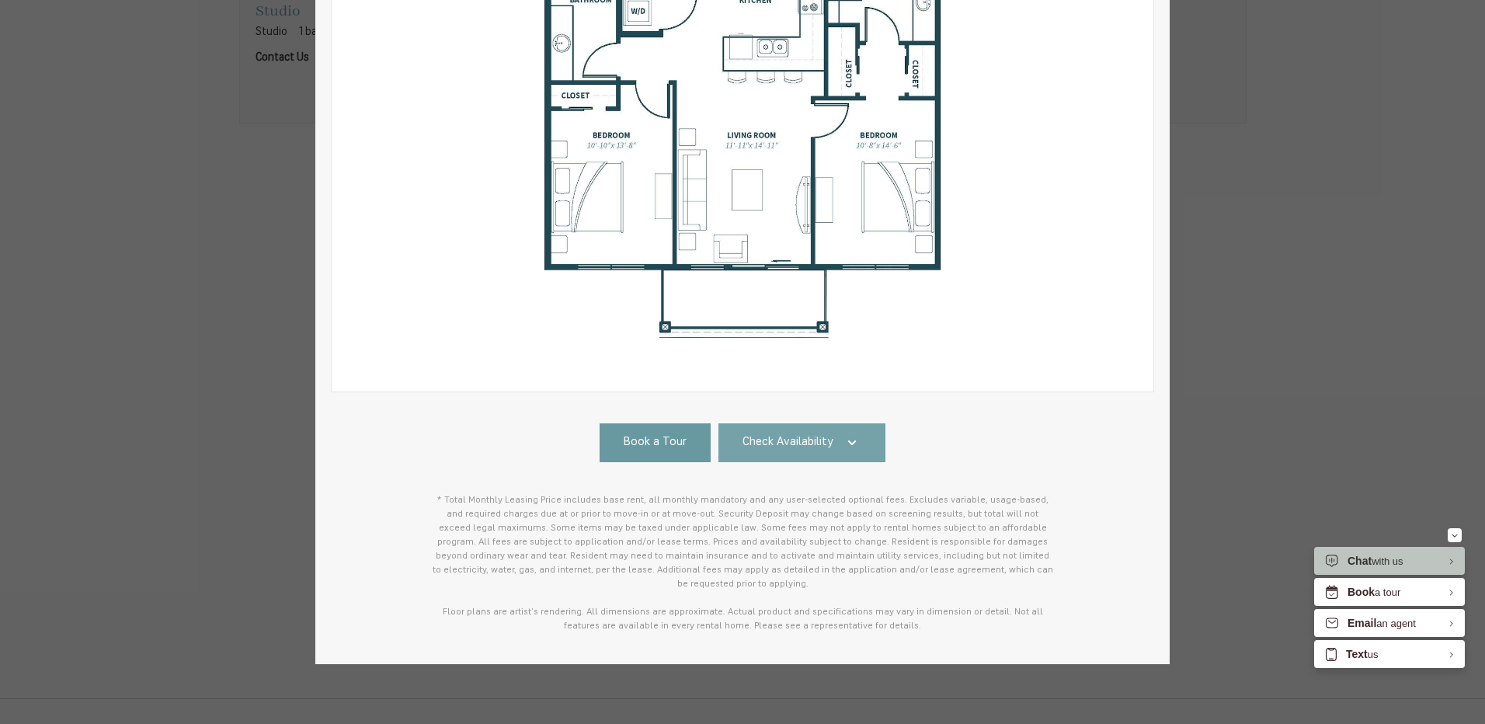
click at [832, 435] on link "Check Availability" at bounding box center [803, 442] width 168 height 39
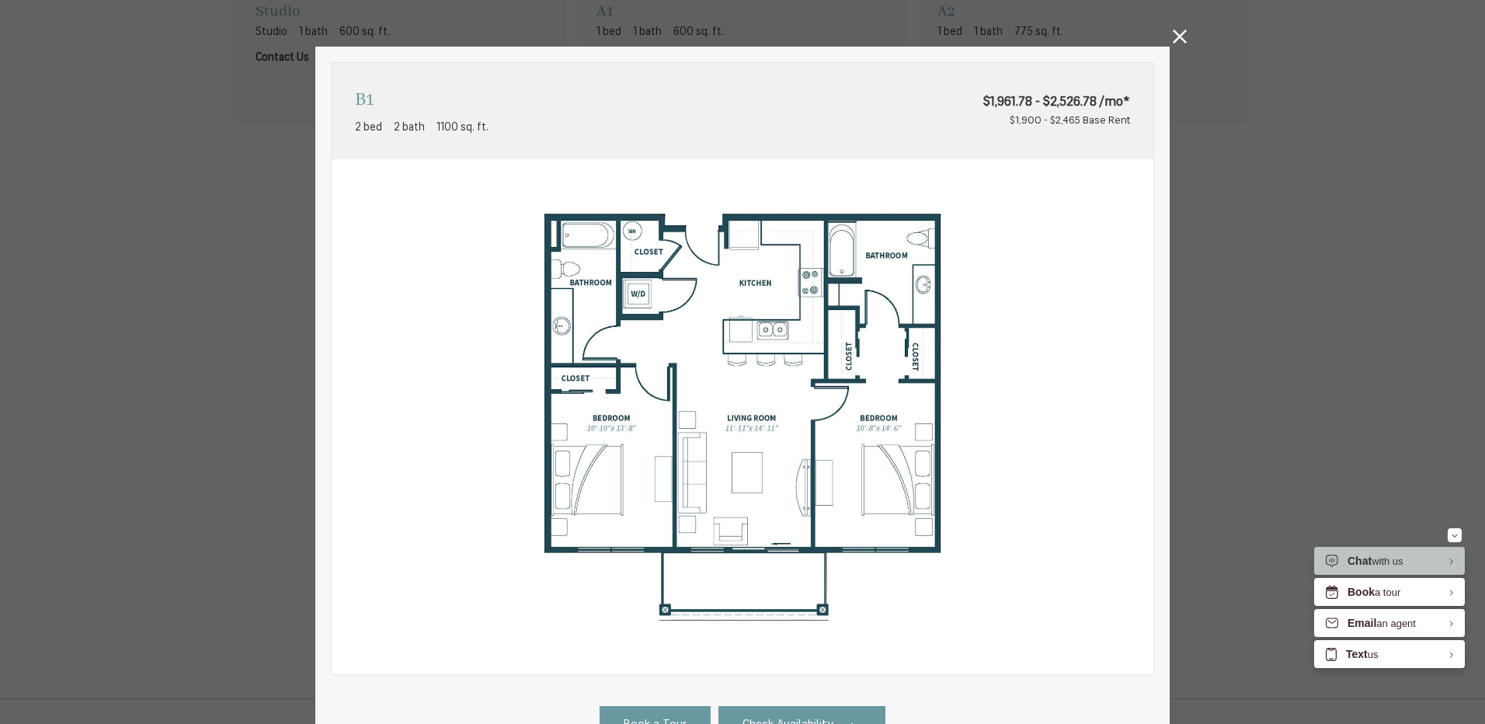
scroll to position [0, 0]
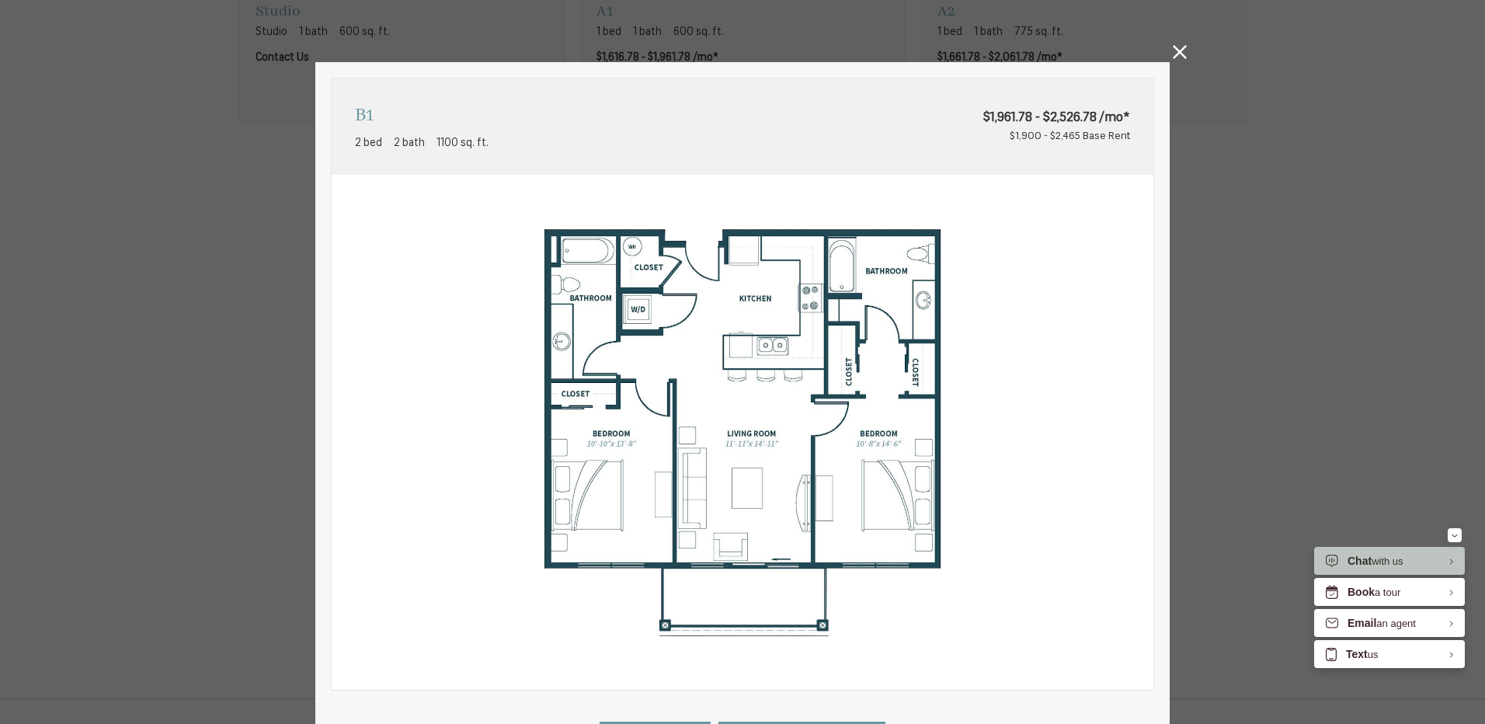
click at [1177, 57] on icon at bounding box center [1180, 52] width 14 height 14
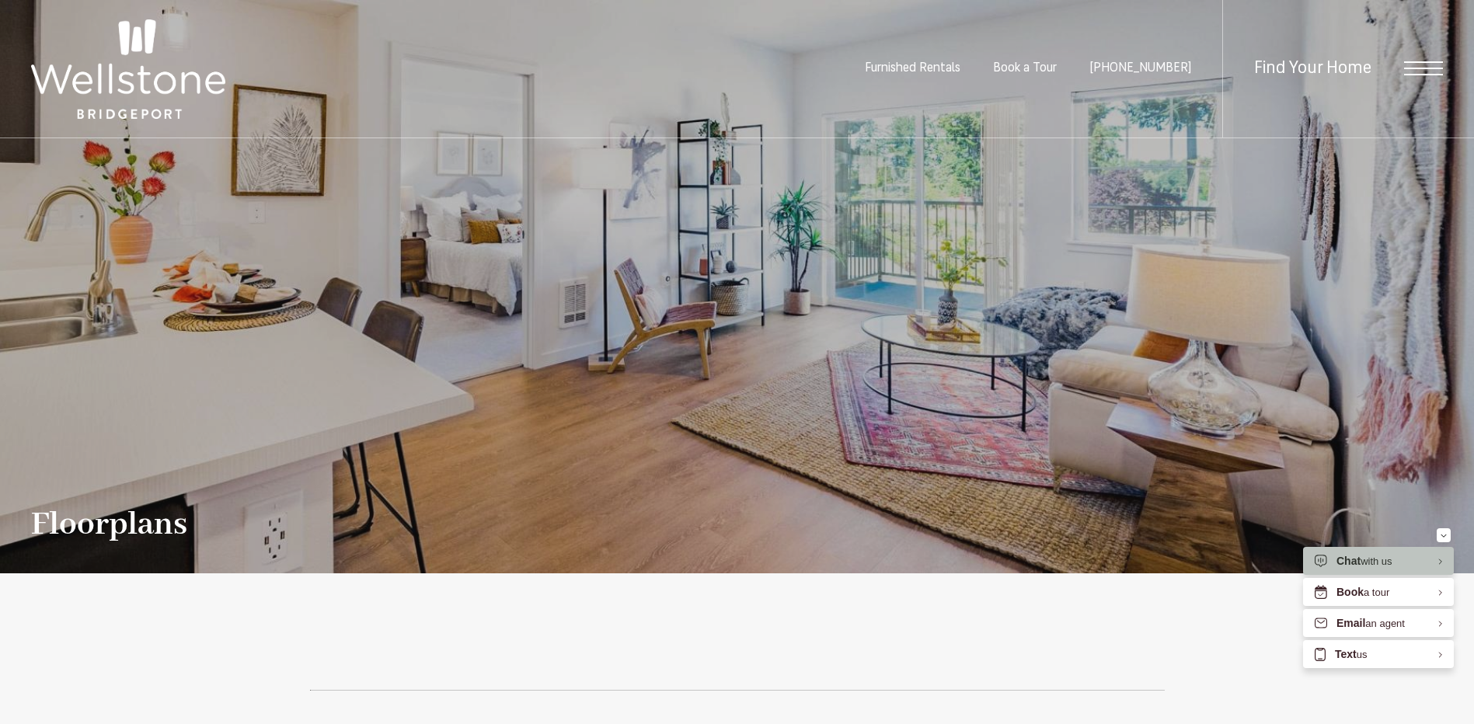
click at [152, 54] on img at bounding box center [128, 68] width 194 height 99
